Goal: Information Seeking & Learning: Check status

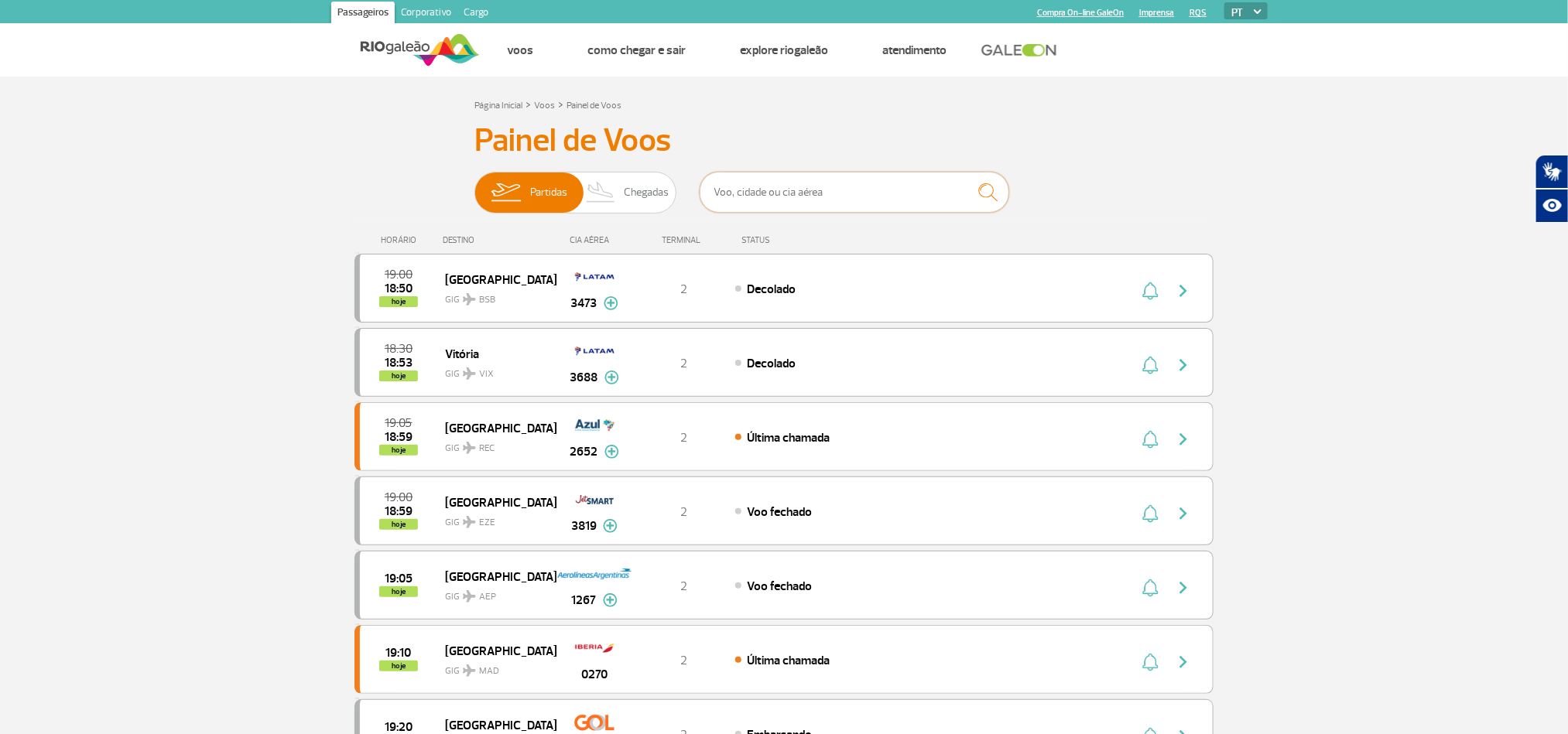
click at [877, 191] on input "text" at bounding box center [854, 192] width 310 height 41
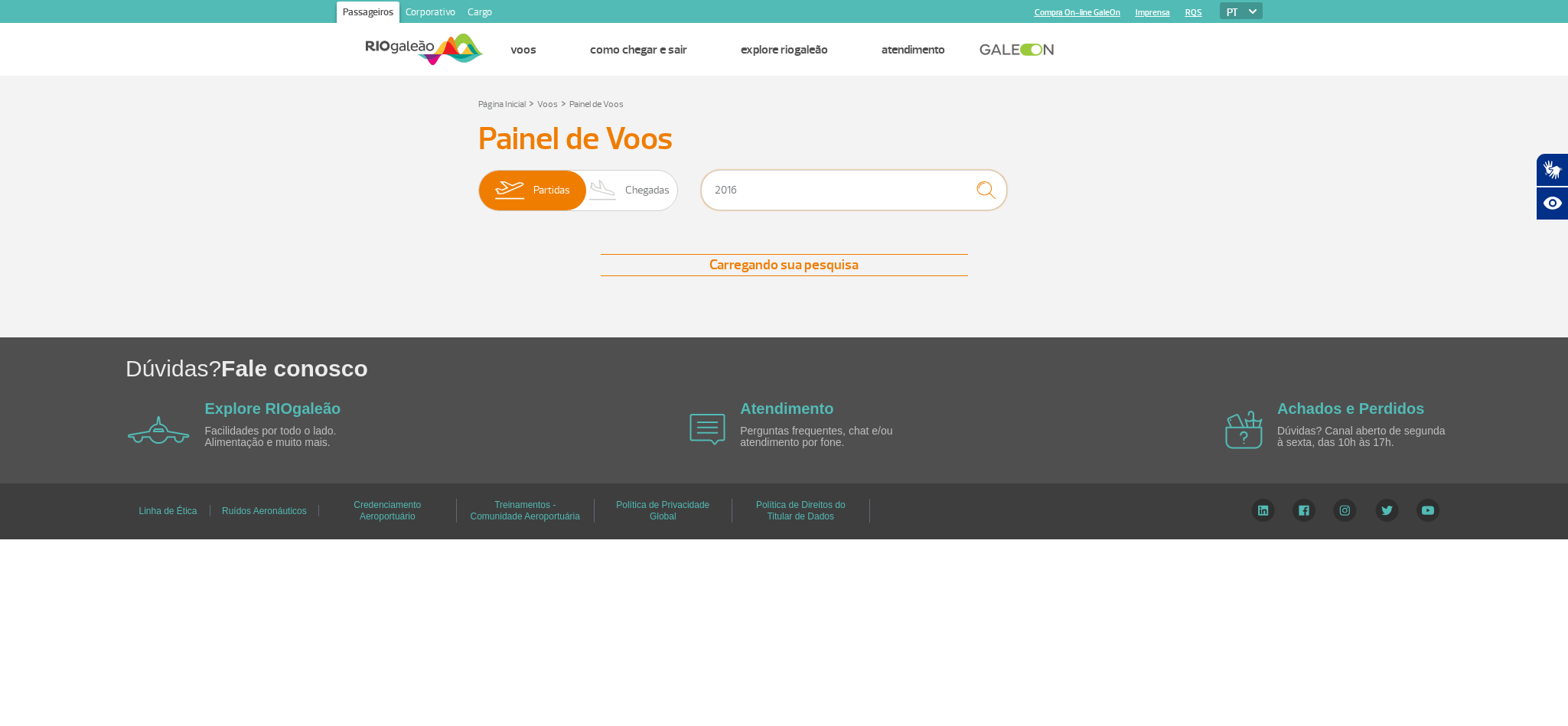
type input "2016"
click at [966, 182] on button "submit" at bounding box center [985, 190] width 42 height 40
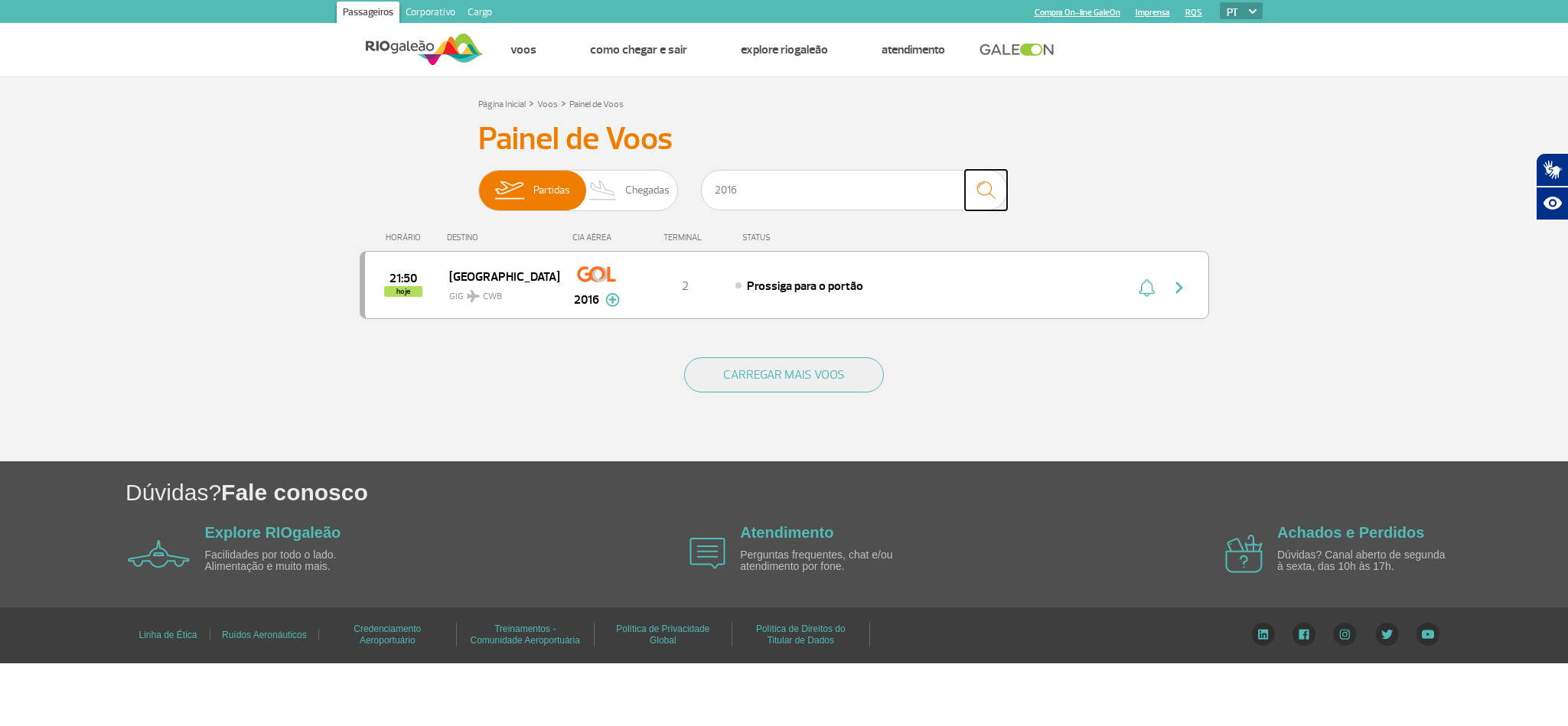
click at [985, 195] on img "submit" at bounding box center [986, 190] width 33 height 31
click at [1180, 290] on img "button" at bounding box center [1179, 288] width 18 height 18
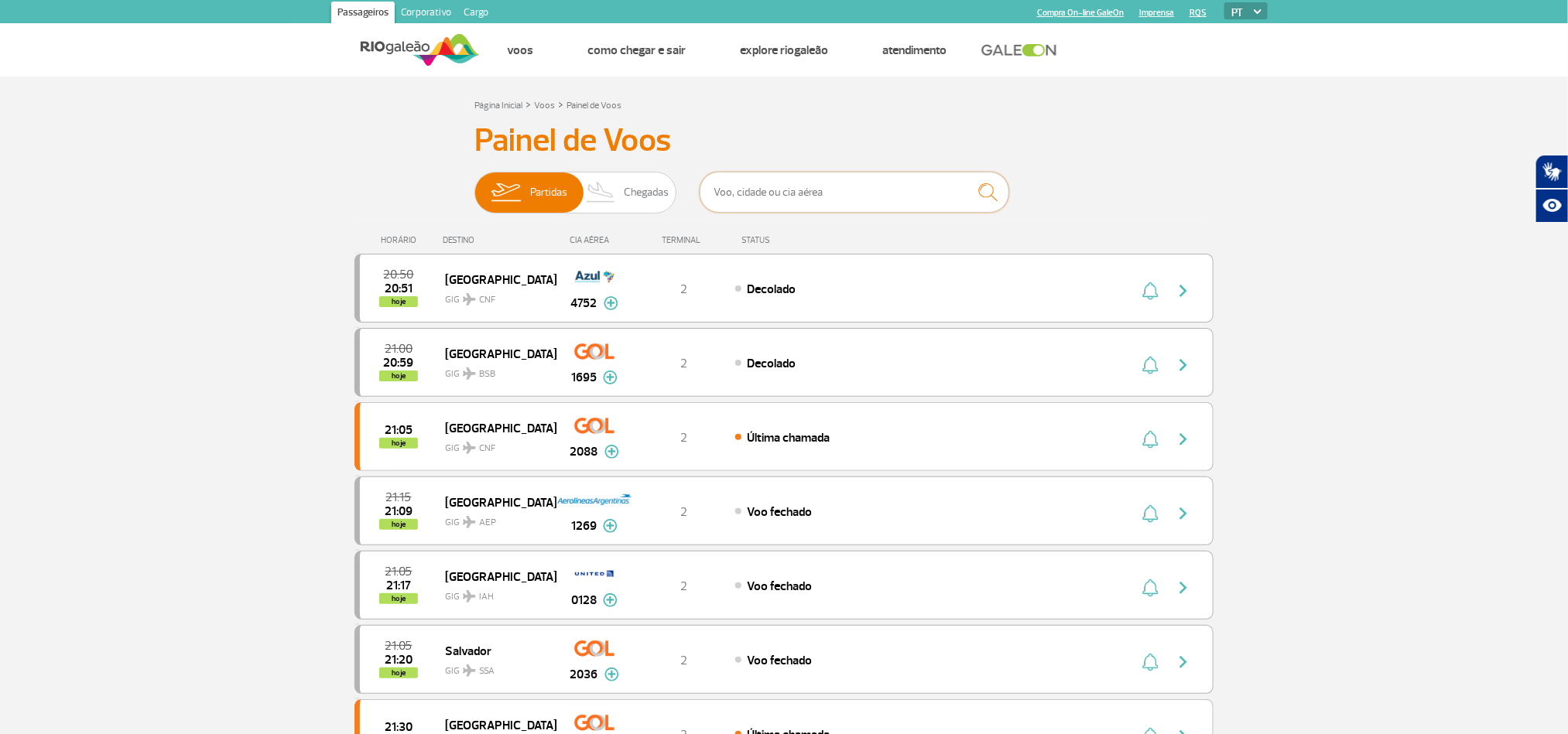
click at [860, 186] on input "text" at bounding box center [854, 192] width 310 height 41
type input "9"
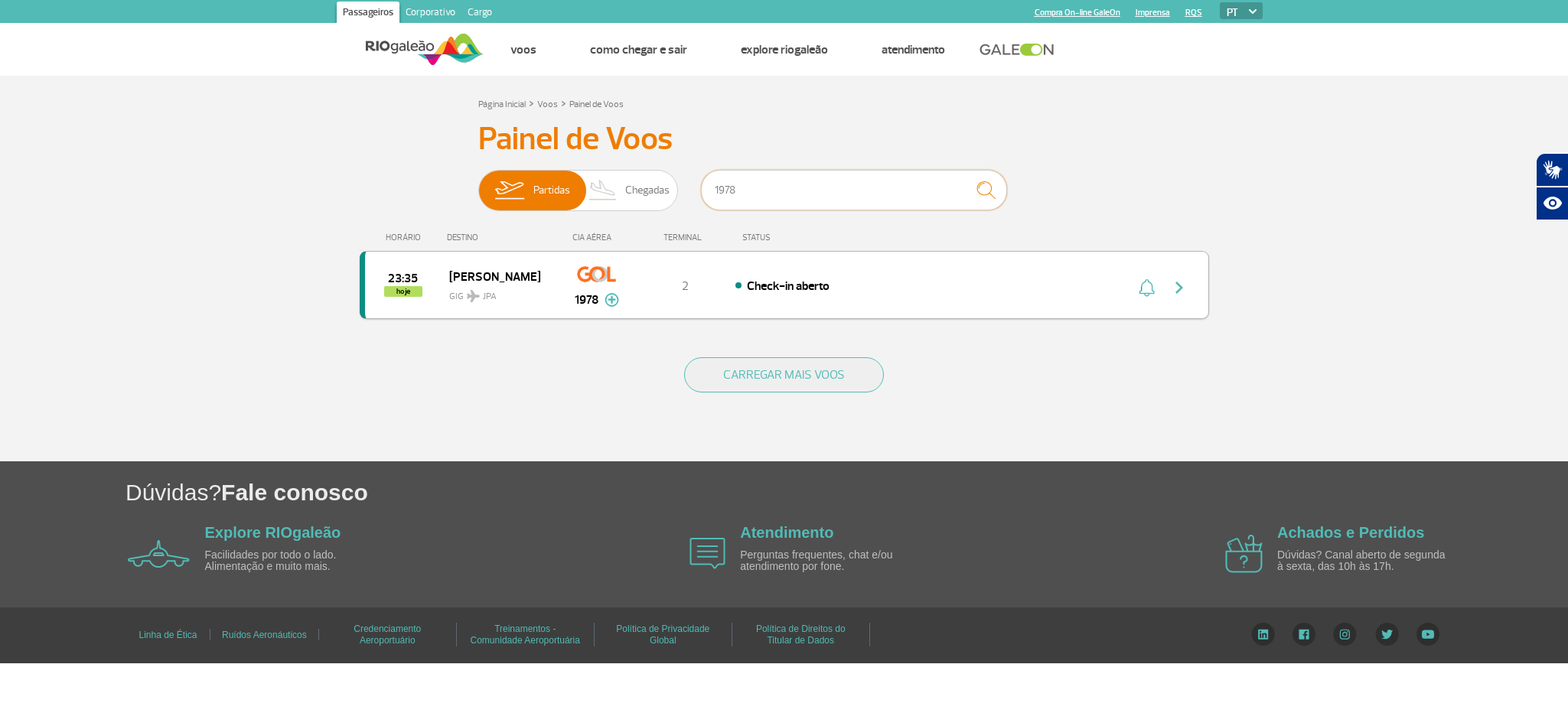
type input "1978"
click at [1184, 291] on img "button" at bounding box center [1179, 288] width 18 height 18
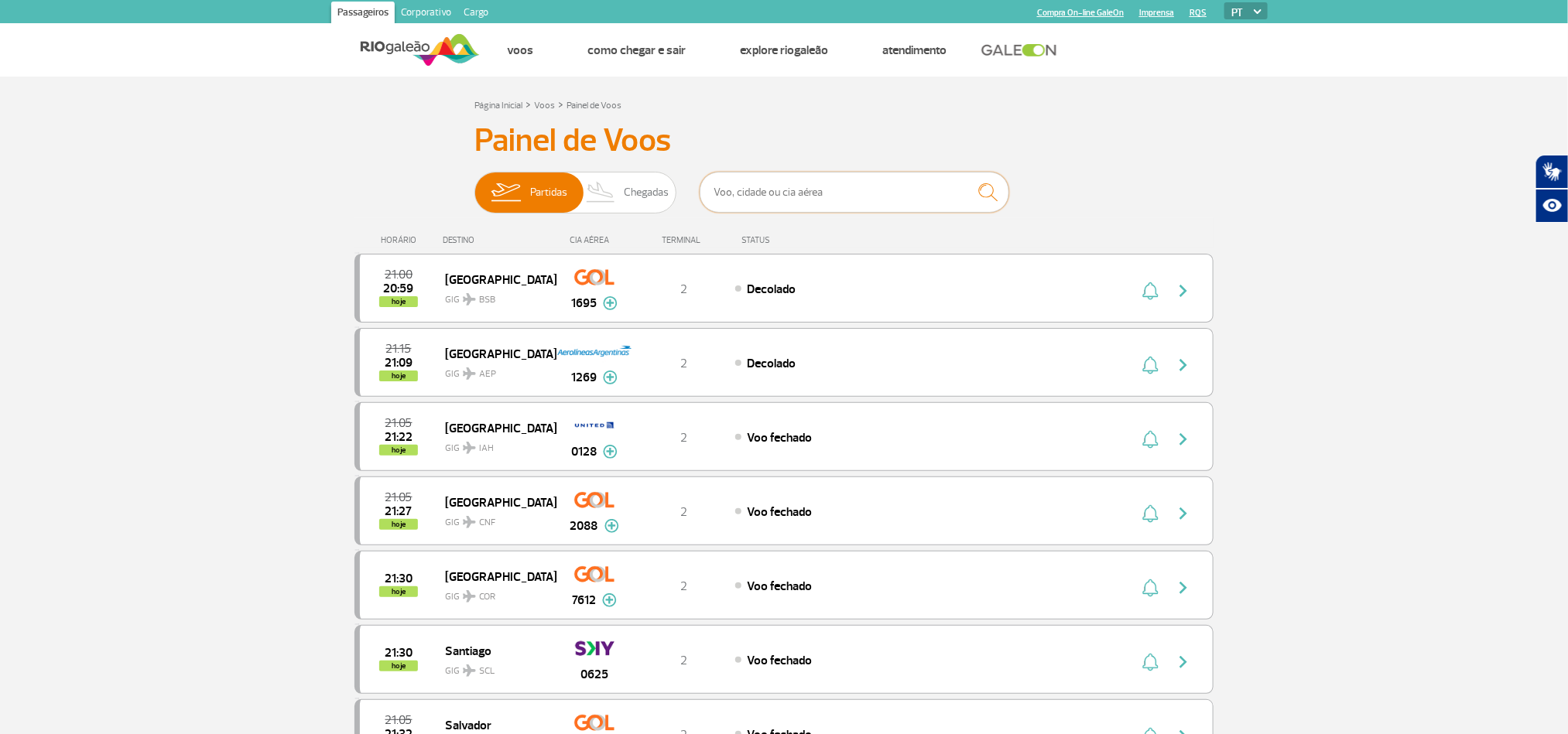
click at [852, 202] on input "text" at bounding box center [854, 192] width 310 height 41
type input "1824"
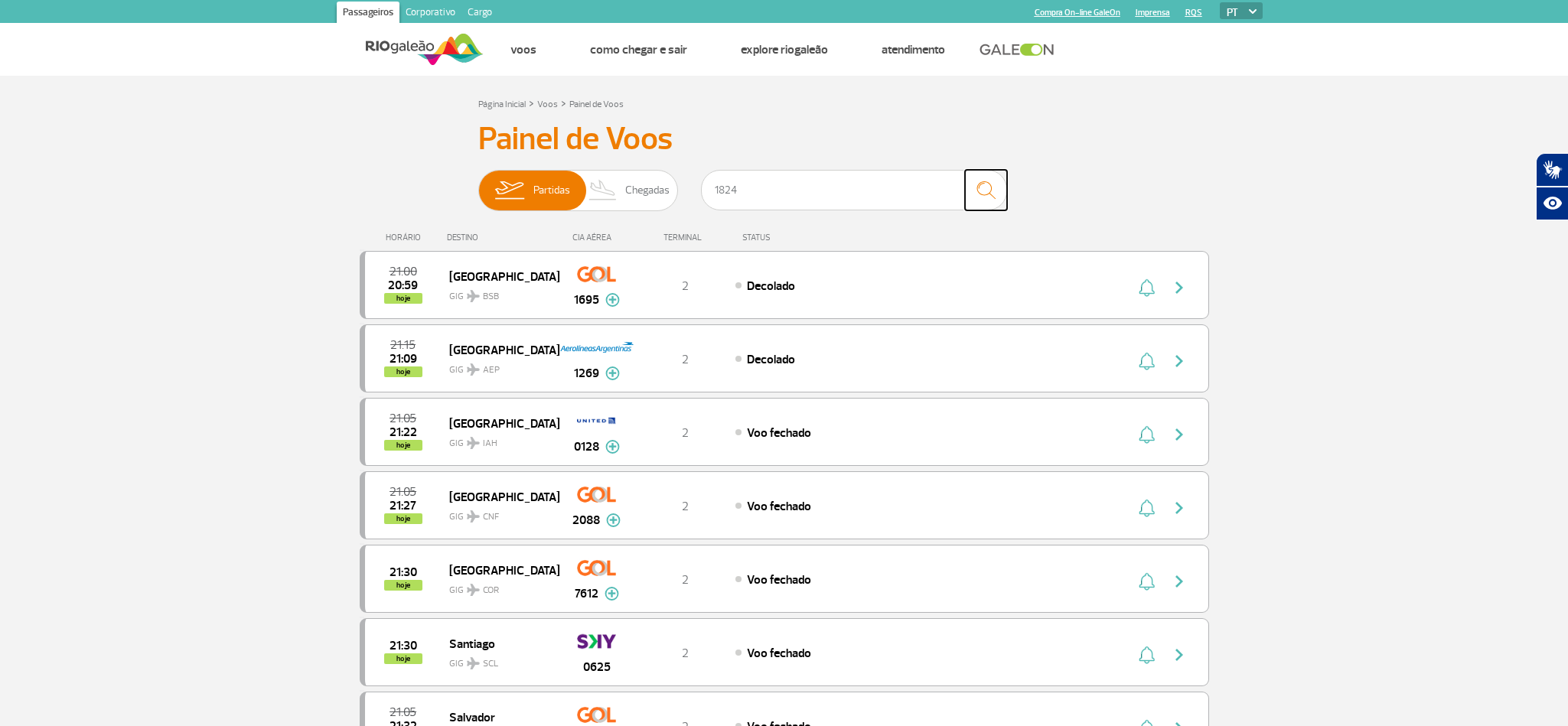
click at [985, 177] on img "submit" at bounding box center [986, 190] width 33 height 31
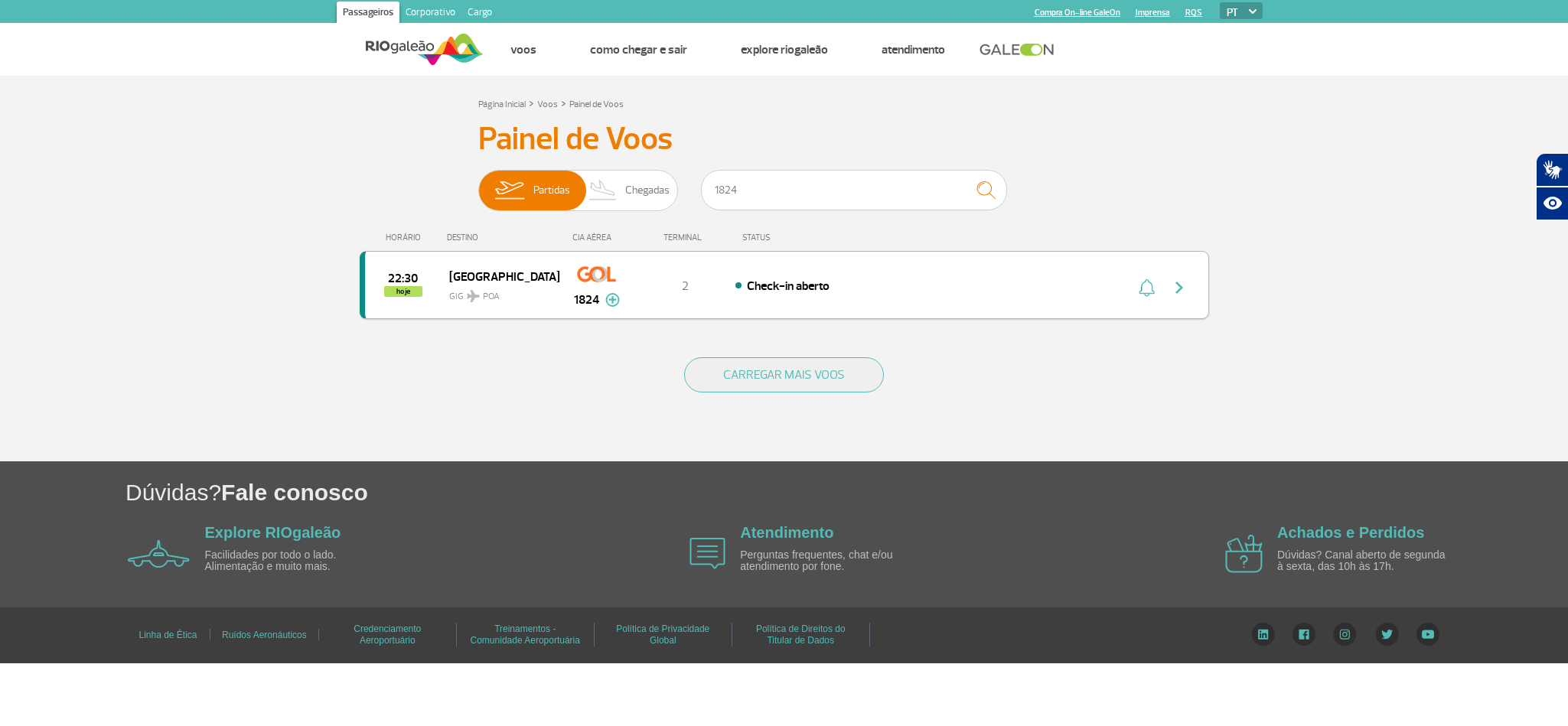
click at [1173, 288] on img "button" at bounding box center [1179, 288] width 18 height 18
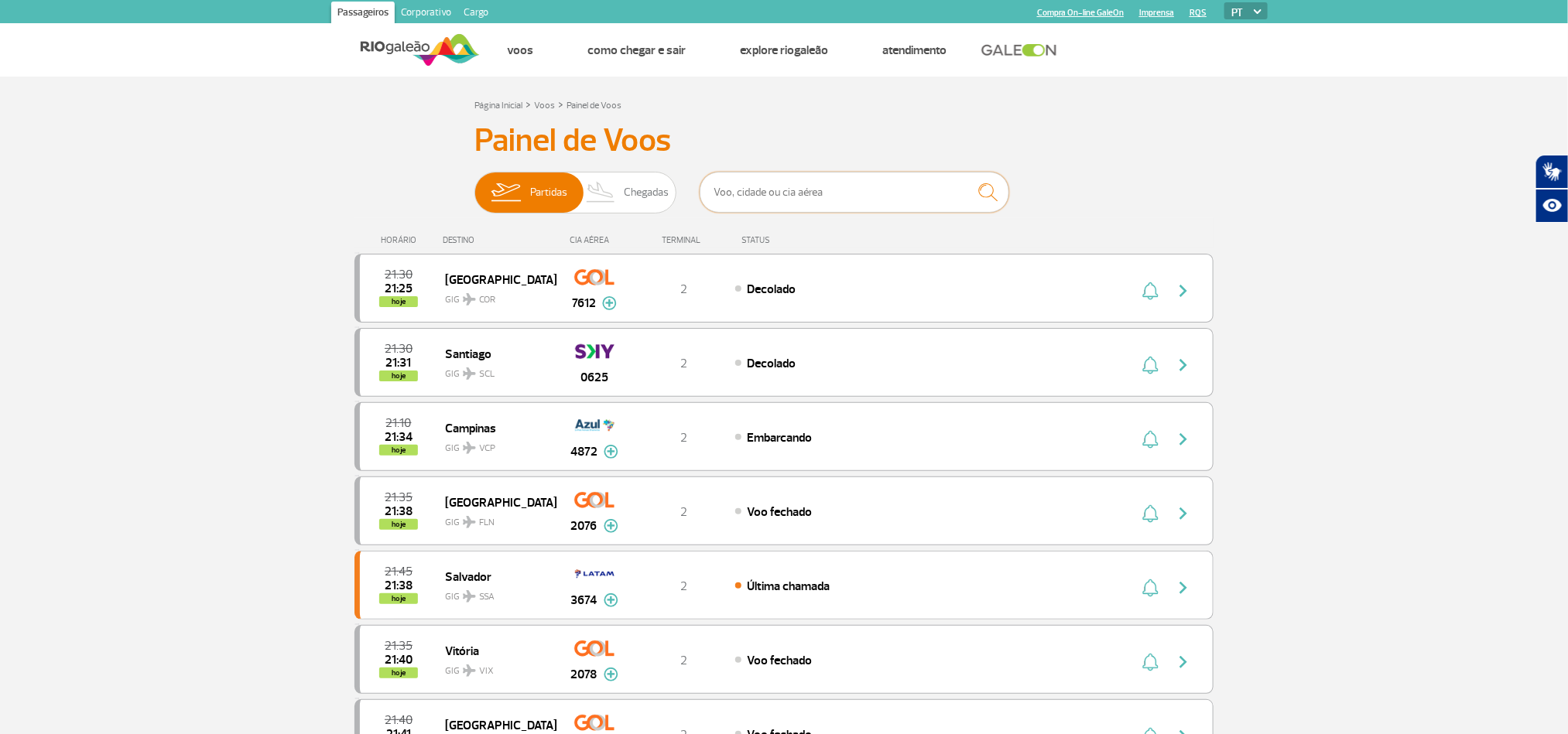
click at [855, 190] on input "text" at bounding box center [854, 192] width 310 height 41
drag, startPoint x: 764, startPoint y: 188, endPoint x: 784, endPoint y: 189, distance: 20.0
click at [764, 188] on input "text" at bounding box center [854, 192] width 310 height 41
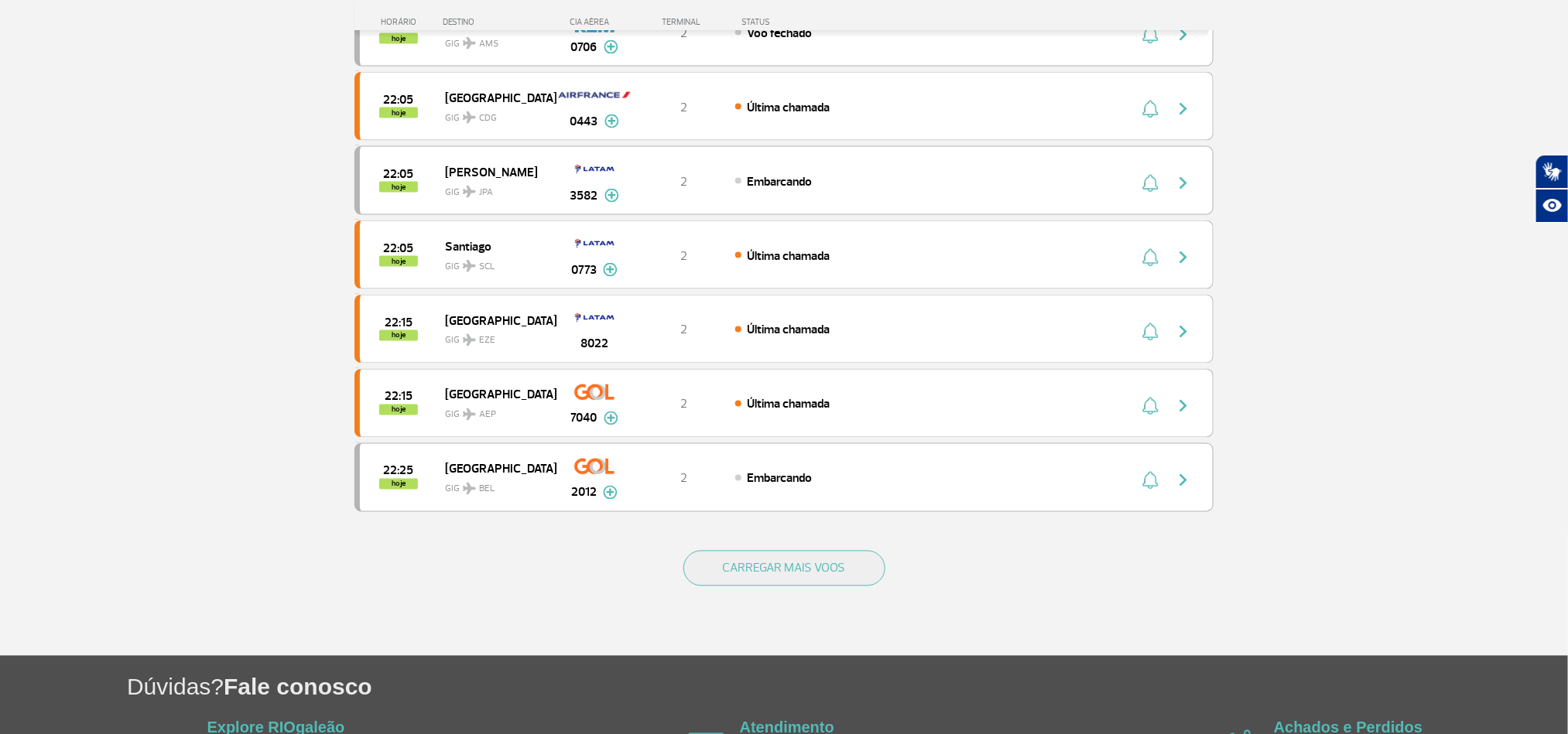
scroll to position [1276, 0]
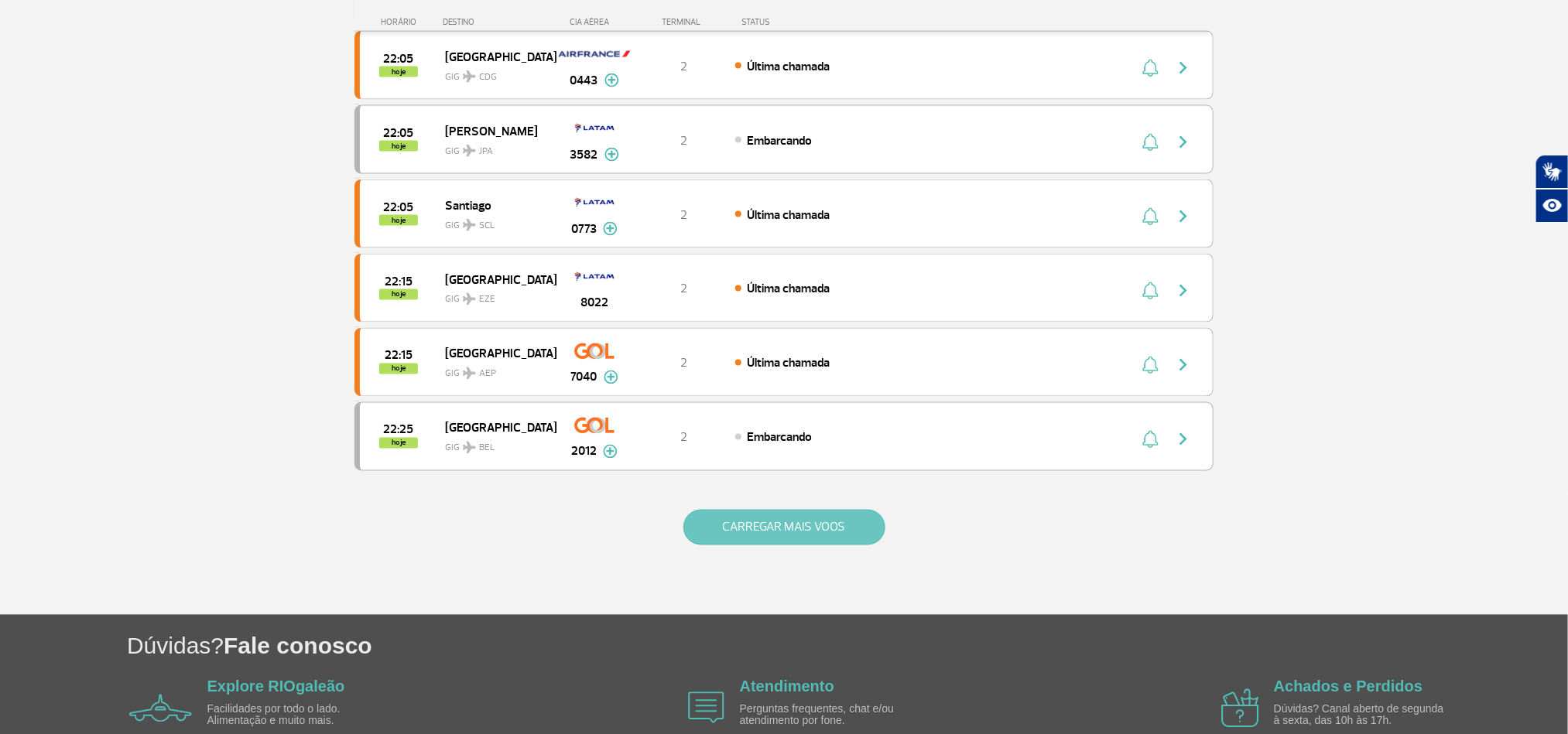
click at [815, 545] on button "CARREGAR MAIS VOOS" at bounding box center [784, 527] width 202 height 36
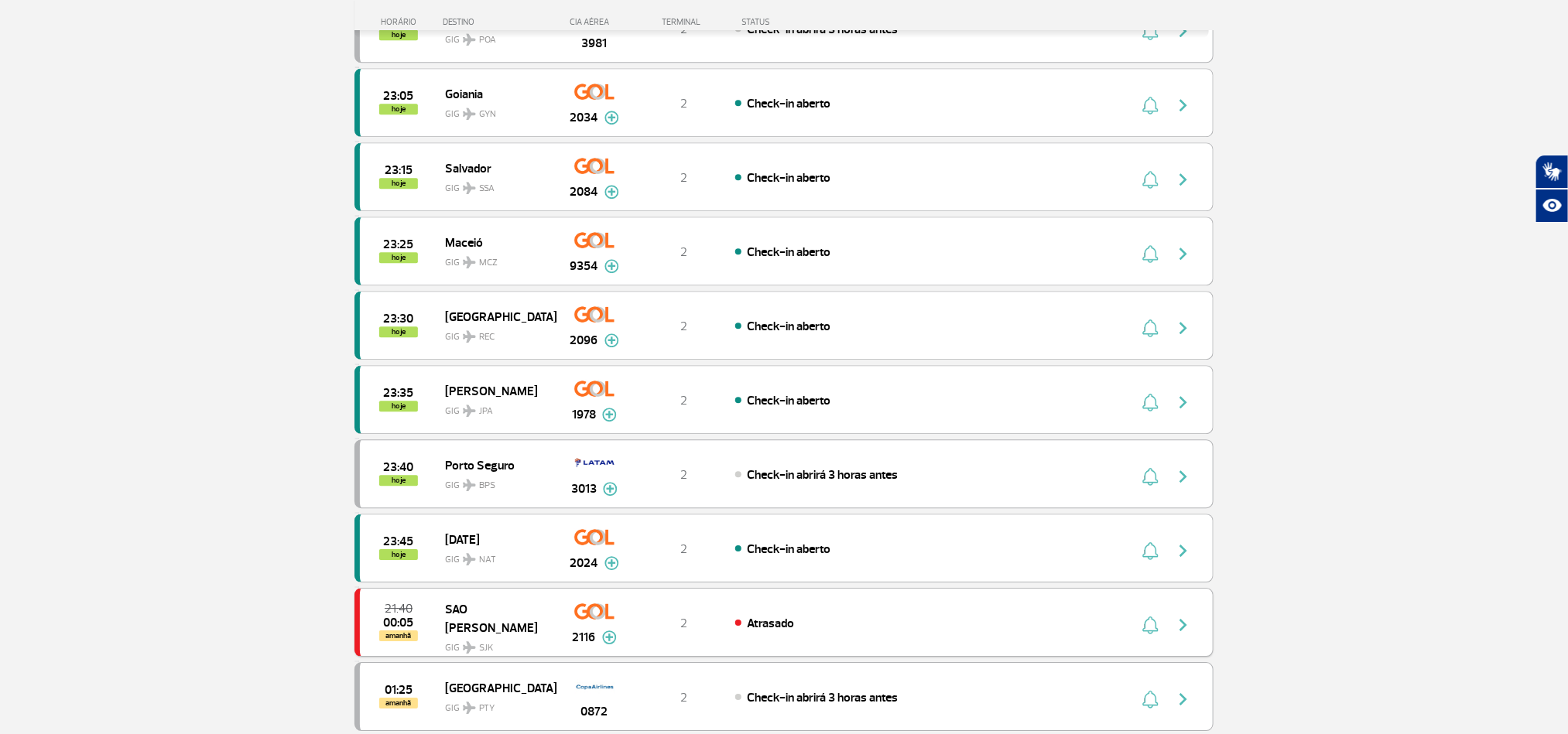
scroll to position [2320, 0]
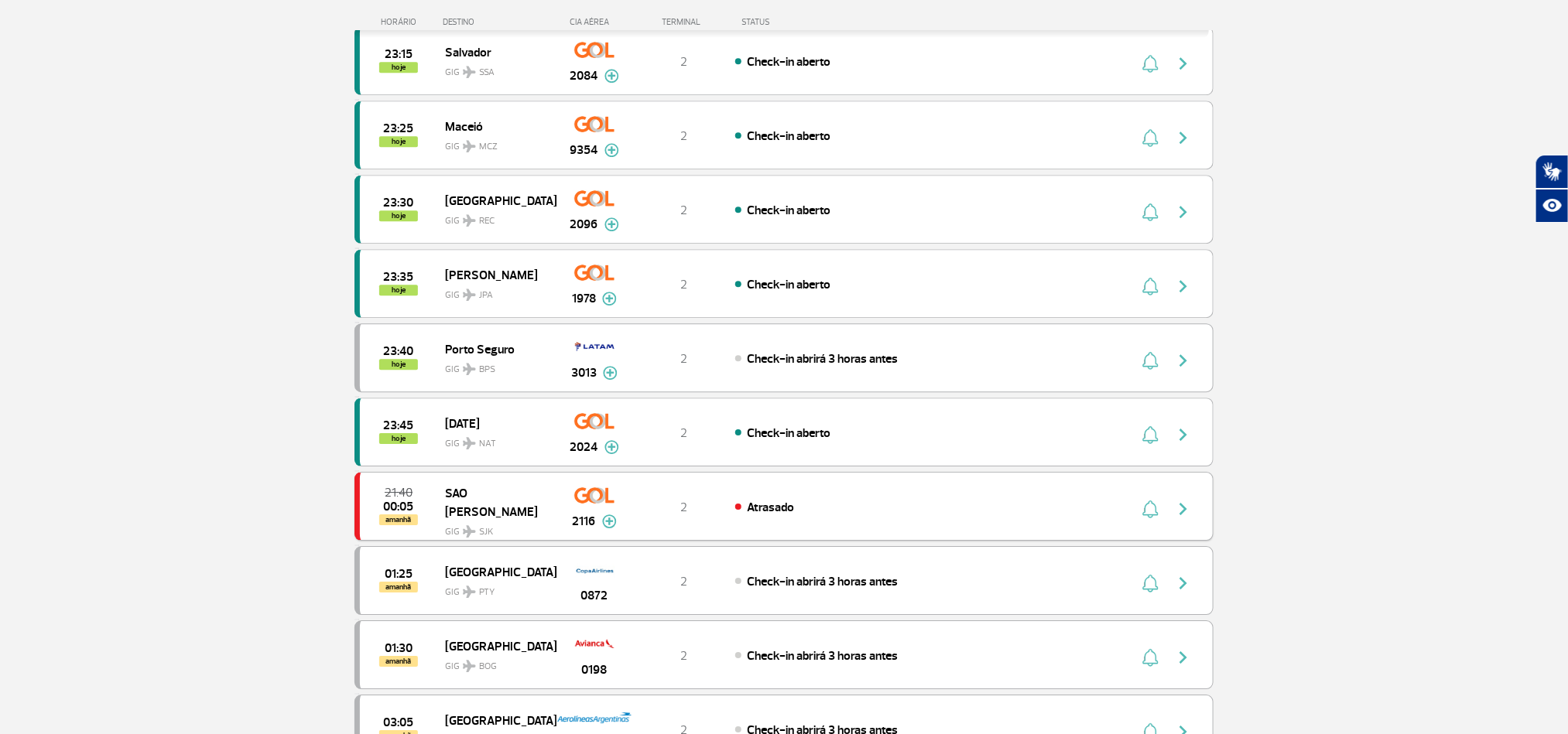
click at [927, 540] on div "21:40 00:05 amanhã SAO JOSE DOS CAMPOS GIG SJK 2116 2 Atrasado Parcerias: Azul …" at bounding box center [784, 506] width 859 height 69
click at [968, 515] on div "Atrasado" at bounding box center [905, 506] width 341 height 17
click at [976, 515] on div "Atrasado" at bounding box center [905, 506] width 341 height 17
click at [829, 515] on div "Atrasado" at bounding box center [905, 506] width 341 height 17
click at [1177, 518] on img "button" at bounding box center [1183, 509] width 18 height 18
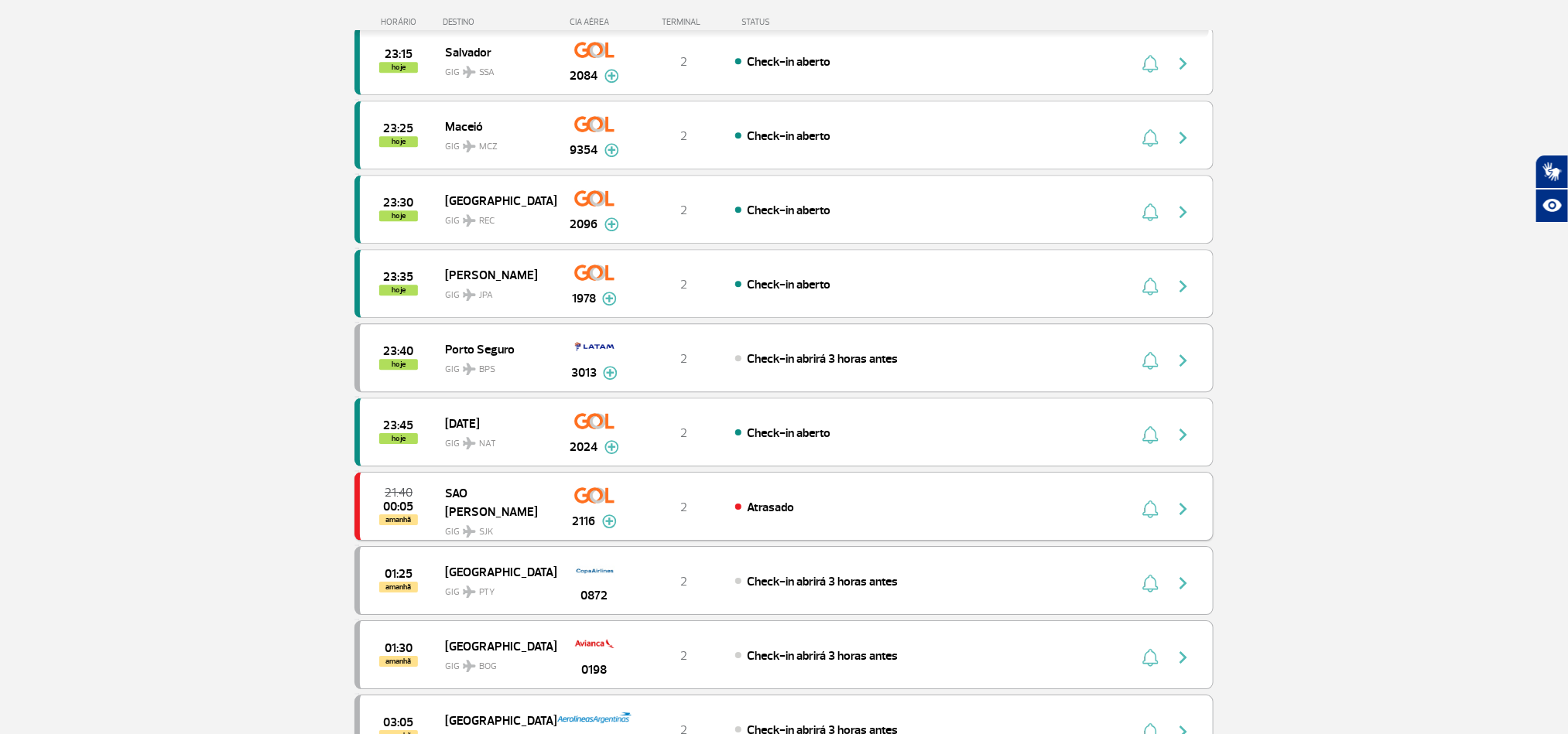
click at [1182, 518] on img "button" at bounding box center [1183, 509] width 18 height 18
click at [1198, 519] on button "button" at bounding box center [1187, 506] width 36 height 25
click at [708, 515] on div "2" at bounding box center [683, 506] width 102 height 17
click at [724, 515] on div "2" at bounding box center [683, 506] width 102 height 17
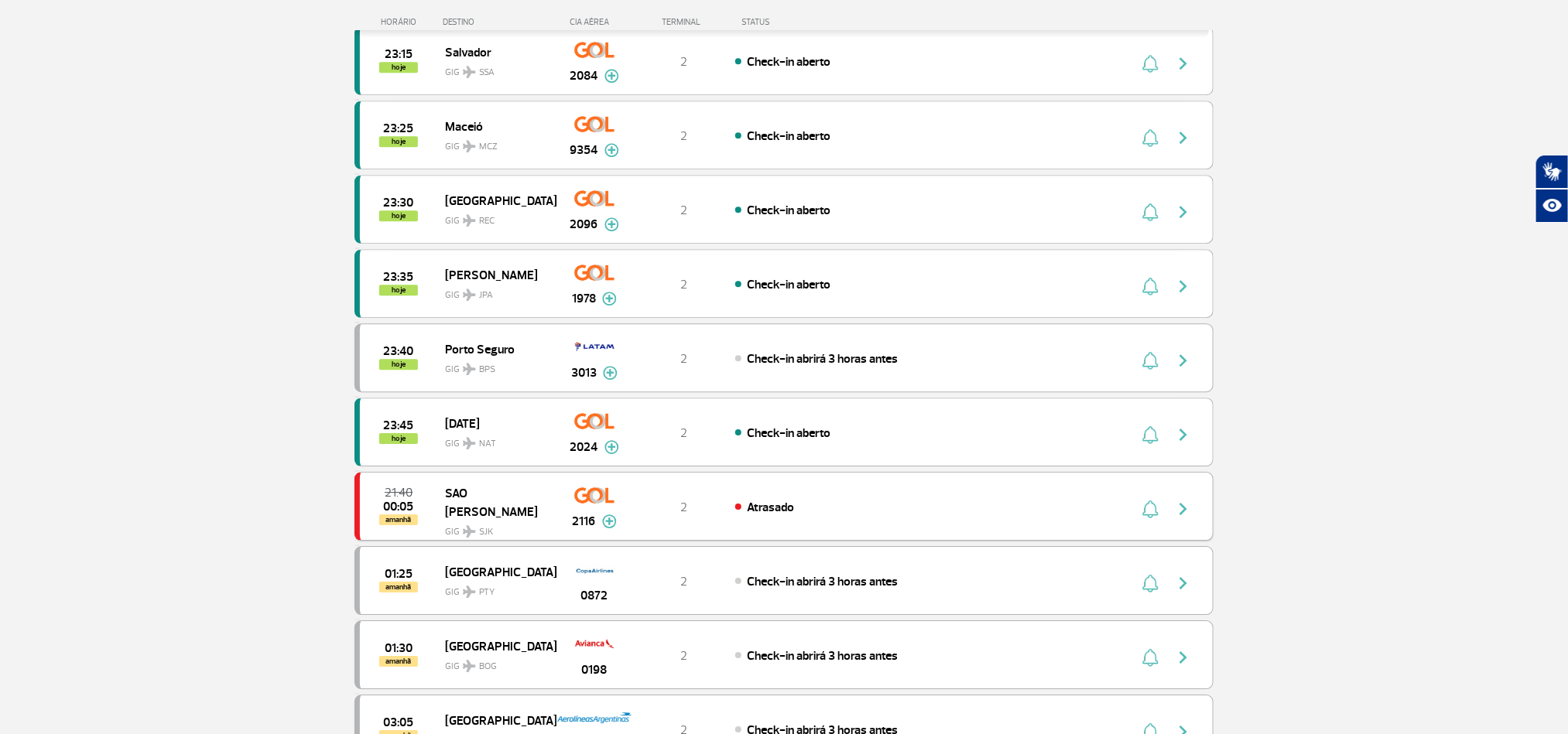
click at [748, 515] on span "Atrasado" at bounding box center [770, 507] width 48 height 16
click at [762, 515] on span "Atrasado" at bounding box center [770, 507] width 48 height 16
click at [1078, 540] on div "21:40 00:05 amanhã SAO JOSE DOS CAMPOS GIG SJK 2116 2 Atrasado Parcerias: Azul …" at bounding box center [784, 506] width 859 height 69
